Goal: Information Seeking & Learning: Learn about a topic

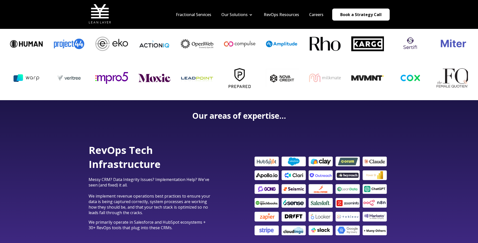
scroll to position [116, 0]
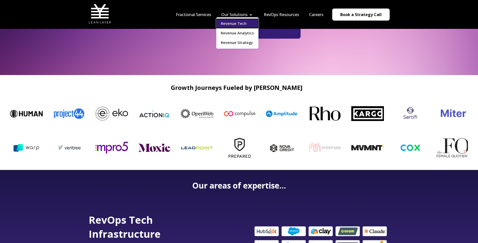
click at [231, 25] on link "Revenue Tech" at bounding box center [237, 23] width 42 height 9
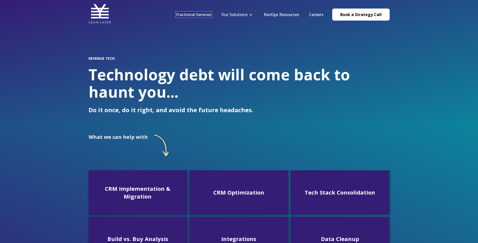
click at [201, 15] on link "Fractional Services" at bounding box center [193, 15] width 35 height 6
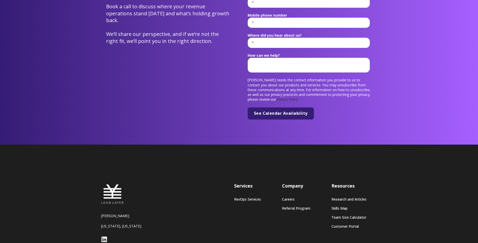
scroll to position [1941, 0]
